Goal: Check status

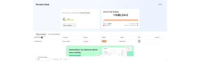
scroll to position [49, 0]
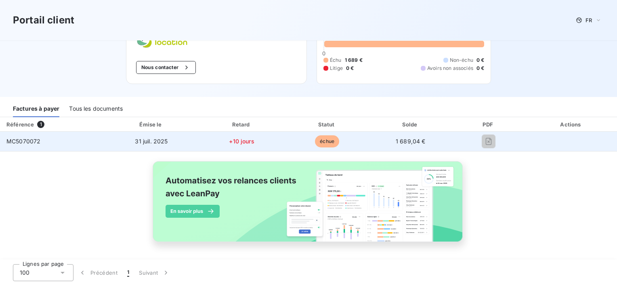
click at [23, 142] on span "MC5070072" at bounding box center [23, 141] width 34 height 7
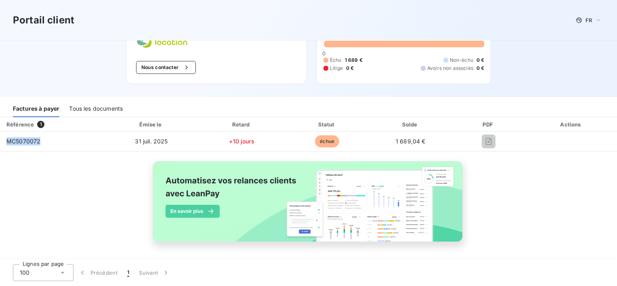
copy span "MC5070072"
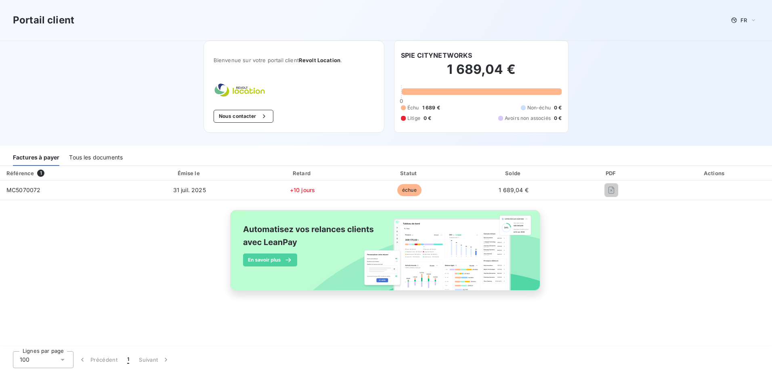
scroll to position [0, 0]
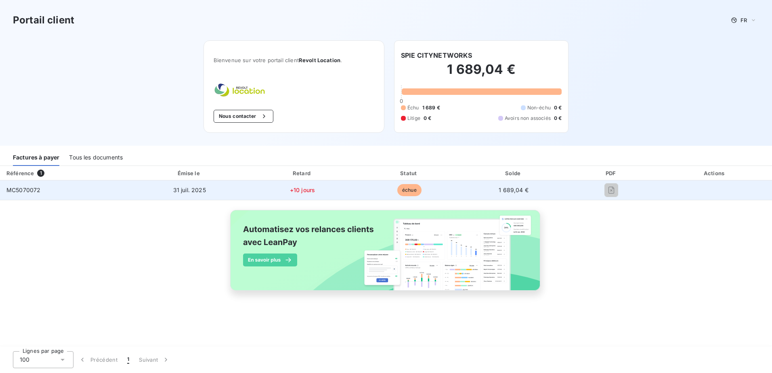
click at [36, 188] on span "MC5070072" at bounding box center [23, 189] width 34 height 7
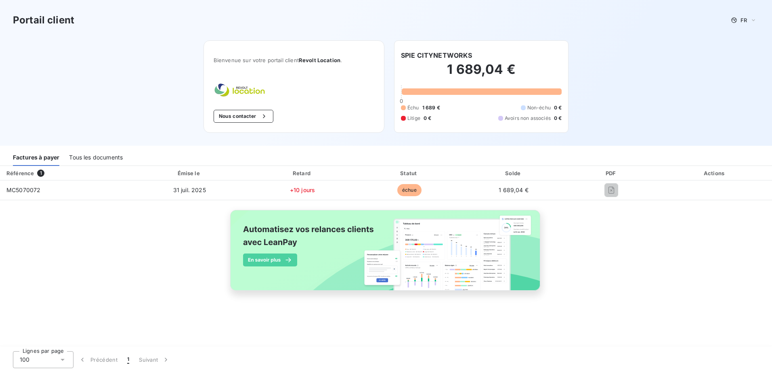
drag, startPoint x: 36, startPoint y: 188, endPoint x: 79, endPoint y: 251, distance: 75.9
click at [79, 251] on div "Référence 1 Émise le Retard Statut Solde PDF Actions MC5070072 [DATE] +10 jours…" at bounding box center [386, 237] width 772 height 143
